Goal: Task Accomplishment & Management: Use online tool/utility

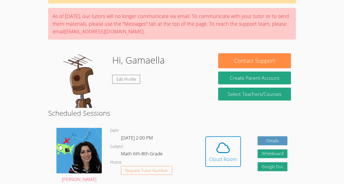
scroll to position [73, 0]
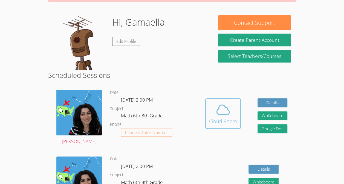
click at [222, 116] on icon at bounding box center [222, 109] width 15 height 15
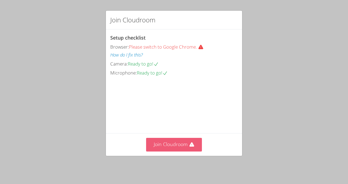
click at [183, 148] on button "Join Cloudroom" at bounding box center [174, 144] width 56 height 13
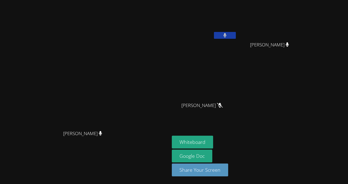
click at [167, 166] on div "[PERSON_NAME] [PERSON_NAME]" at bounding box center [84, 92] width 165 height 180
click at [213, 144] on button "Whiteboard" at bounding box center [192, 142] width 41 height 13
click at [213, 143] on button "Whiteboard" at bounding box center [192, 142] width 41 height 13
